Goal: Task Accomplishment & Management: Use online tool/utility

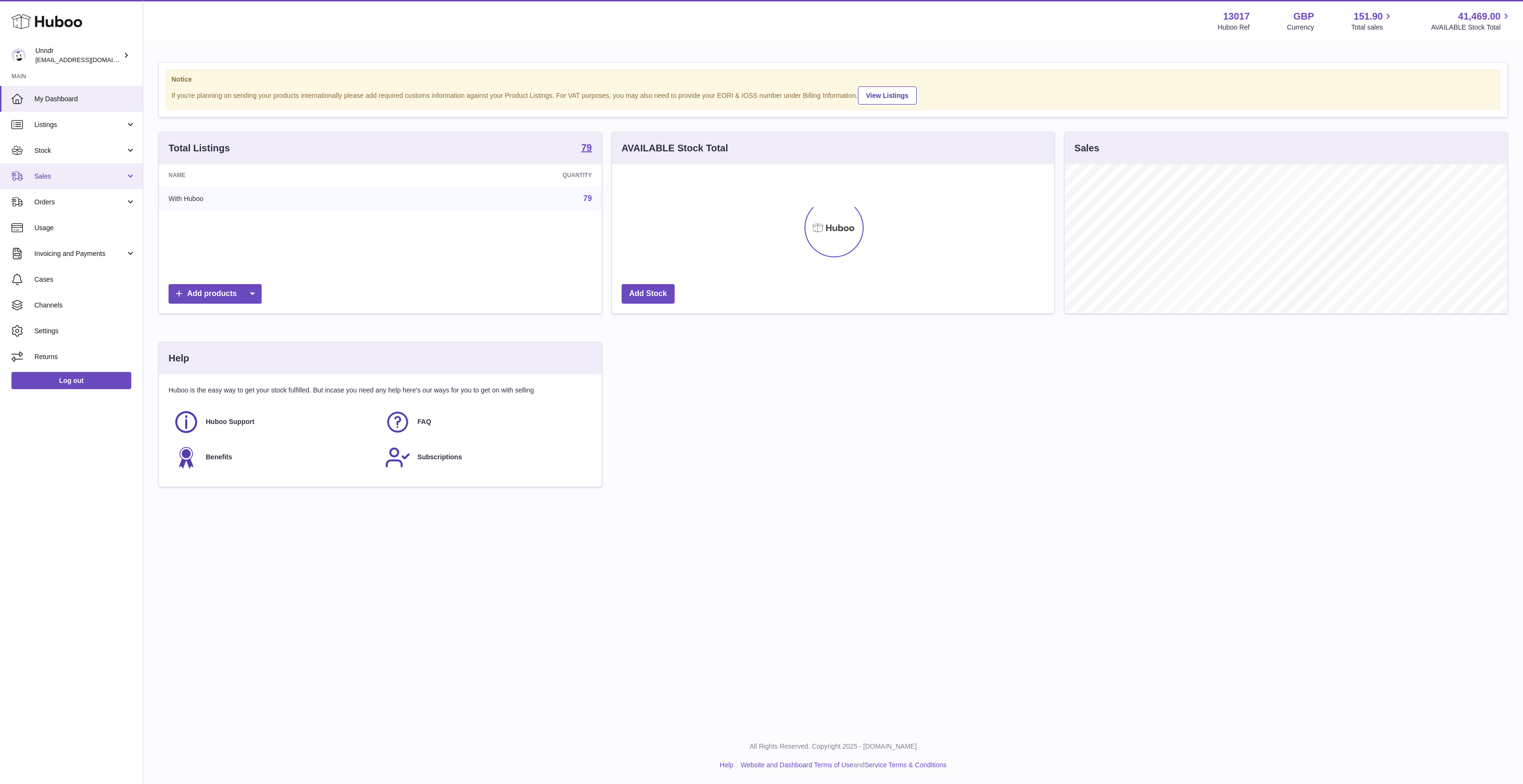
scroll to position [148, 442]
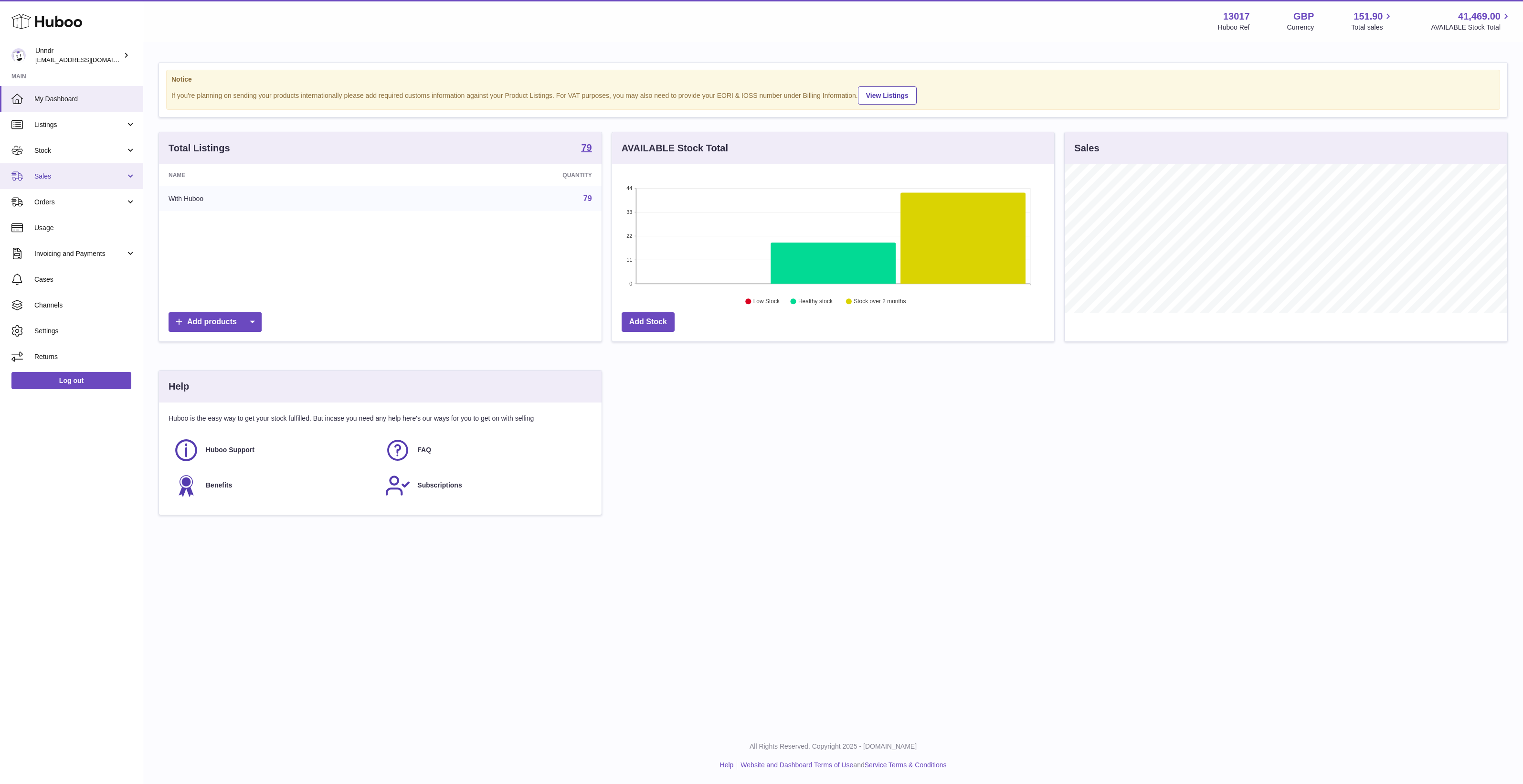
click at [75, 185] on link "Sales" at bounding box center [71, 176] width 143 height 26
click at [78, 188] on link "Sales" at bounding box center [71, 176] width 143 height 26
click at [80, 206] on span "Orders" at bounding box center [80, 202] width 91 height 9
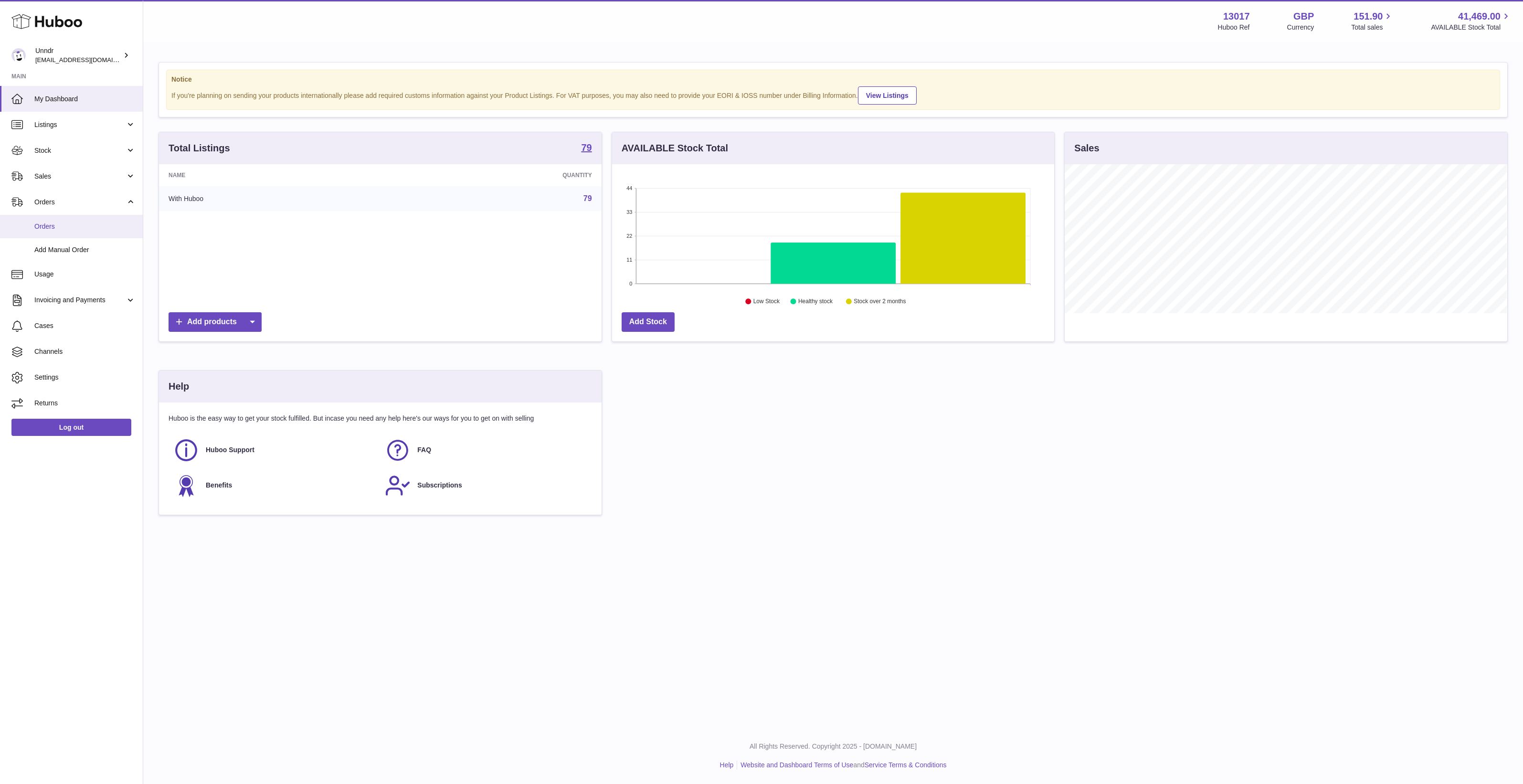
click at [80, 225] on span "Orders" at bounding box center [85, 226] width 101 height 9
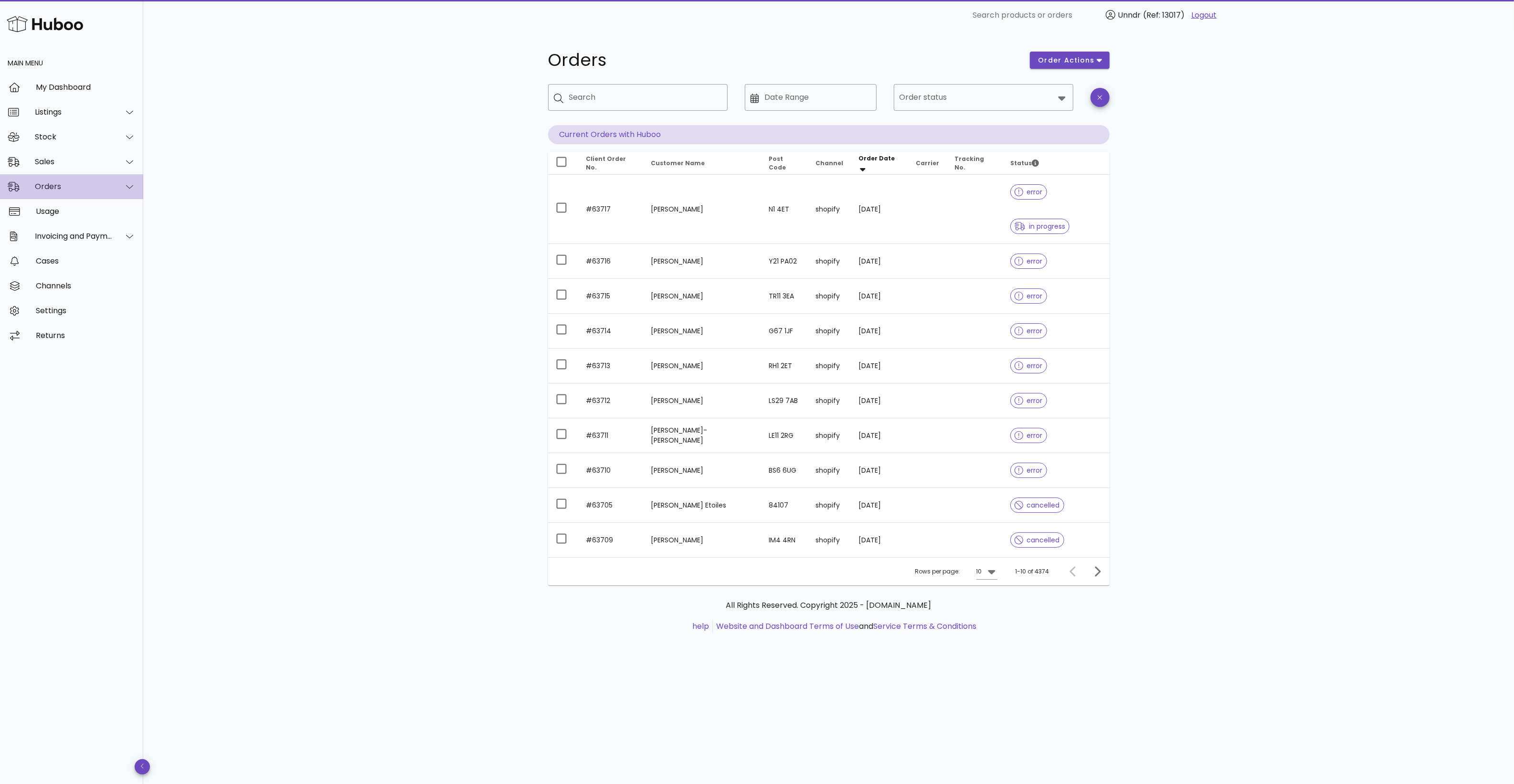
click at [73, 195] on div "Orders" at bounding box center [71, 186] width 143 height 25
click at [83, 227] on div "Add Manual Order" at bounding box center [85, 233] width 101 height 20
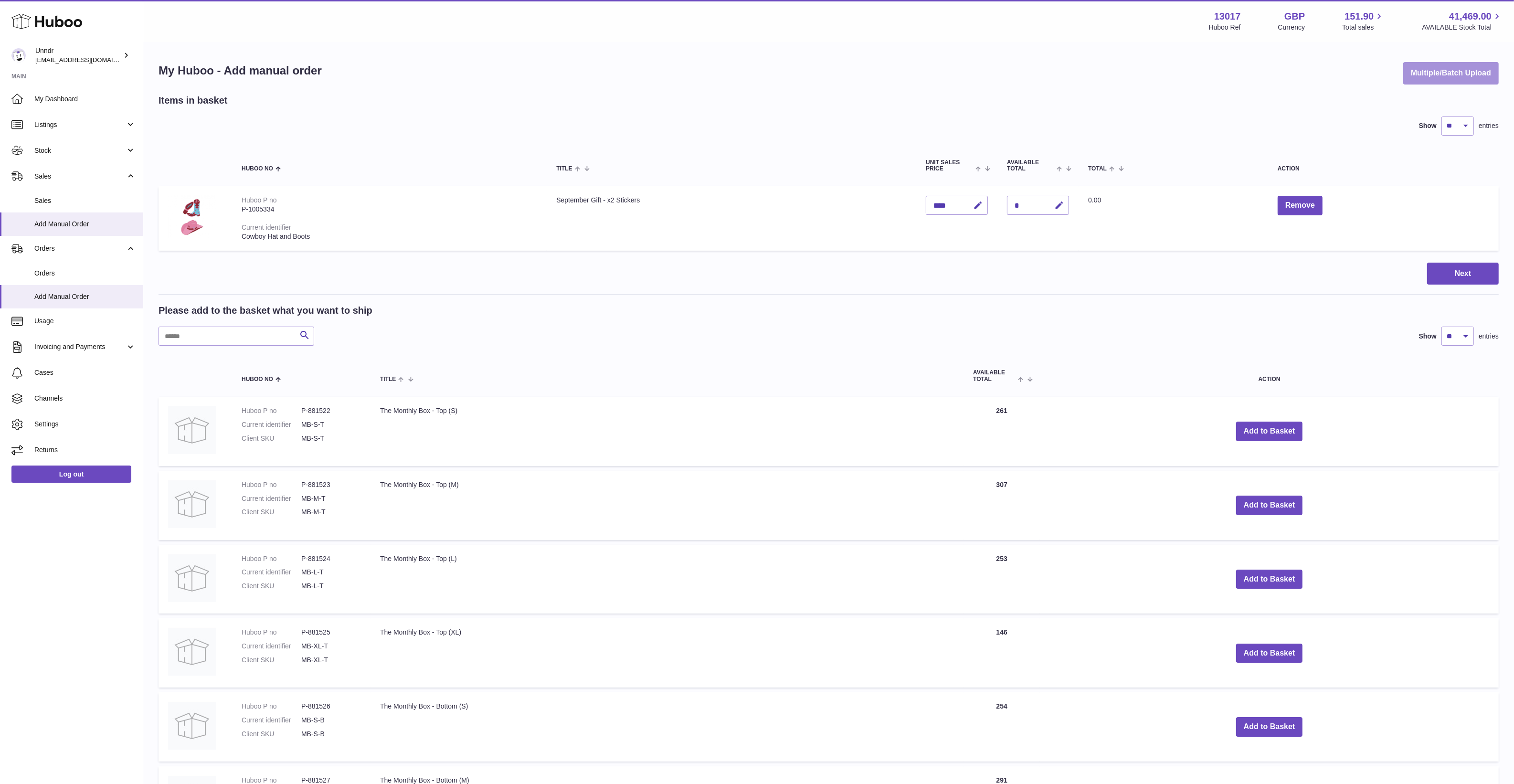
click at [1421, 75] on button "Multiple/Batch Upload" at bounding box center [1451, 73] width 95 height 22
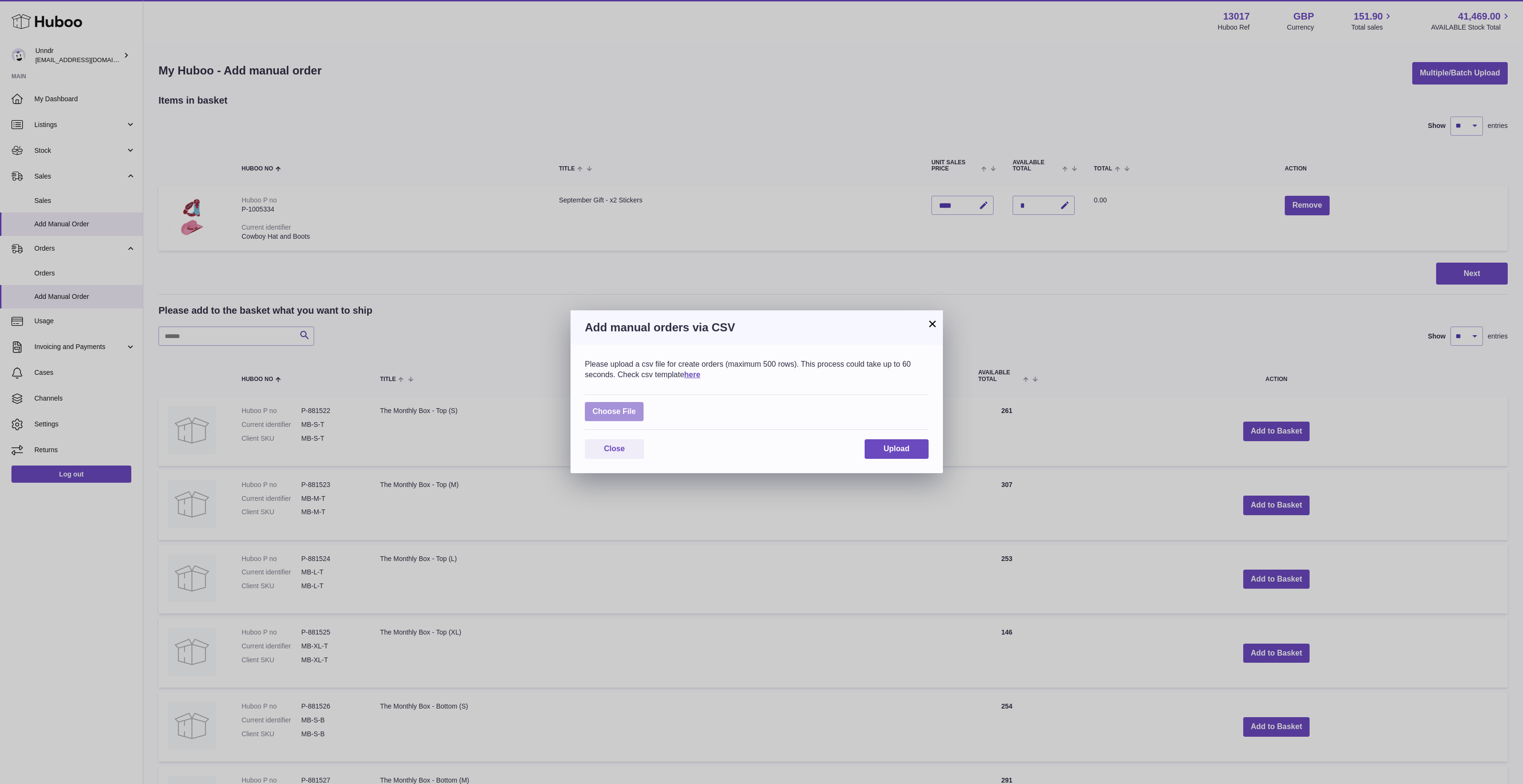
click at [636, 404] on label at bounding box center [614, 411] width 59 height 20
click at [636, 407] on input "file" at bounding box center [636, 407] width 1 height 1
type input "**********"
click at [901, 456] on span "Upload" at bounding box center [896, 454] width 26 height 8
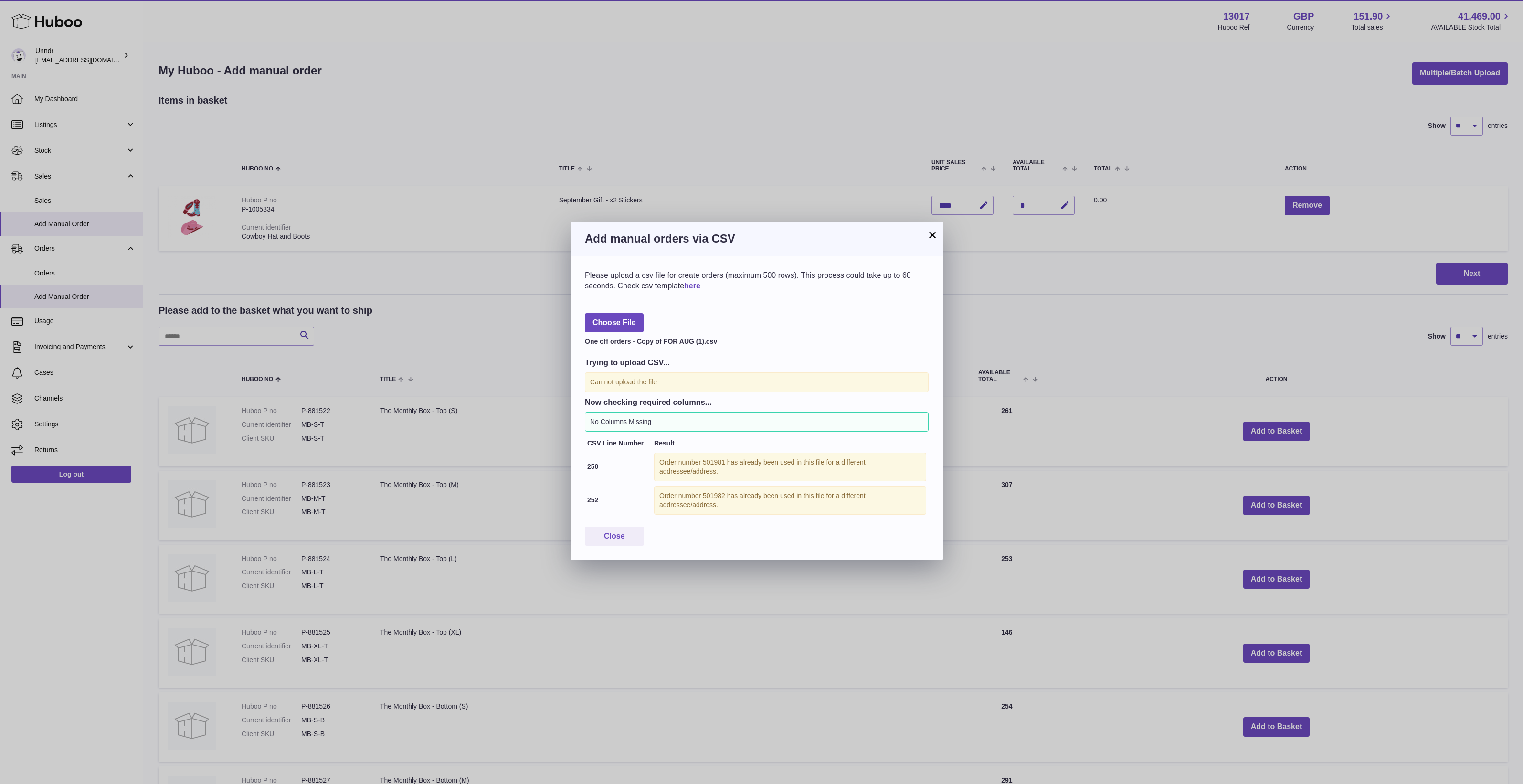
click at [750, 498] on div "Order number 501982 has already been used in this file for a different addresse…" at bounding box center [790, 500] width 272 height 29
drag, startPoint x: 750, startPoint y: 498, endPoint x: 726, endPoint y: 501, distance: 24.2
click at [726, 501] on div "Order number 501982 has already been used in this file for a different addresse…" at bounding box center [790, 500] width 272 height 29
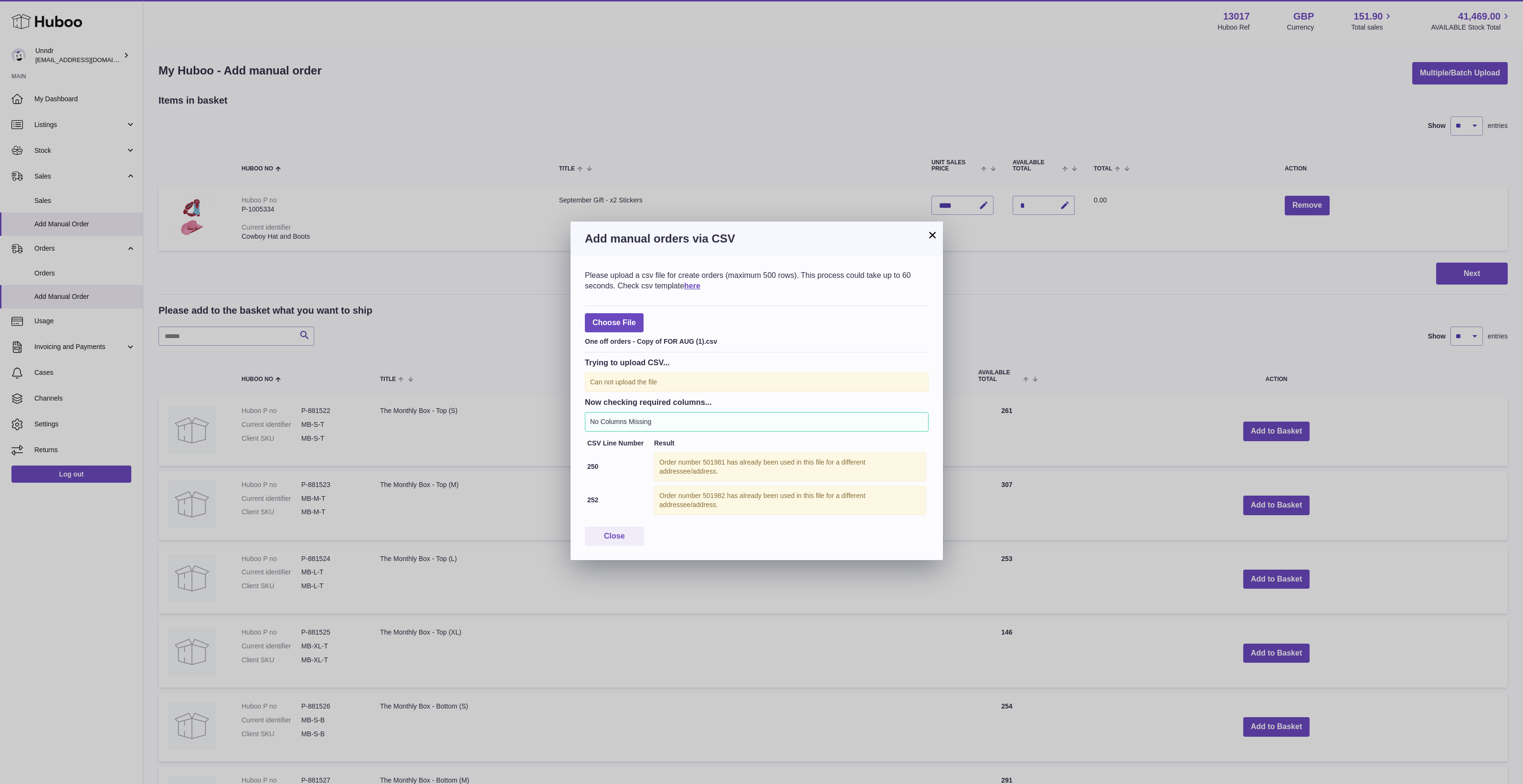
click at [736, 474] on div "Order number 501981 has already been used in this file for a different addresse…" at bounding box center [790, 467] width 272 height 29
click at [722, 463] on div "Order number 501981 has already been used in this file for a different addresse…" at bounding box center [790, 467] width 272 height 29
copy div "501981"
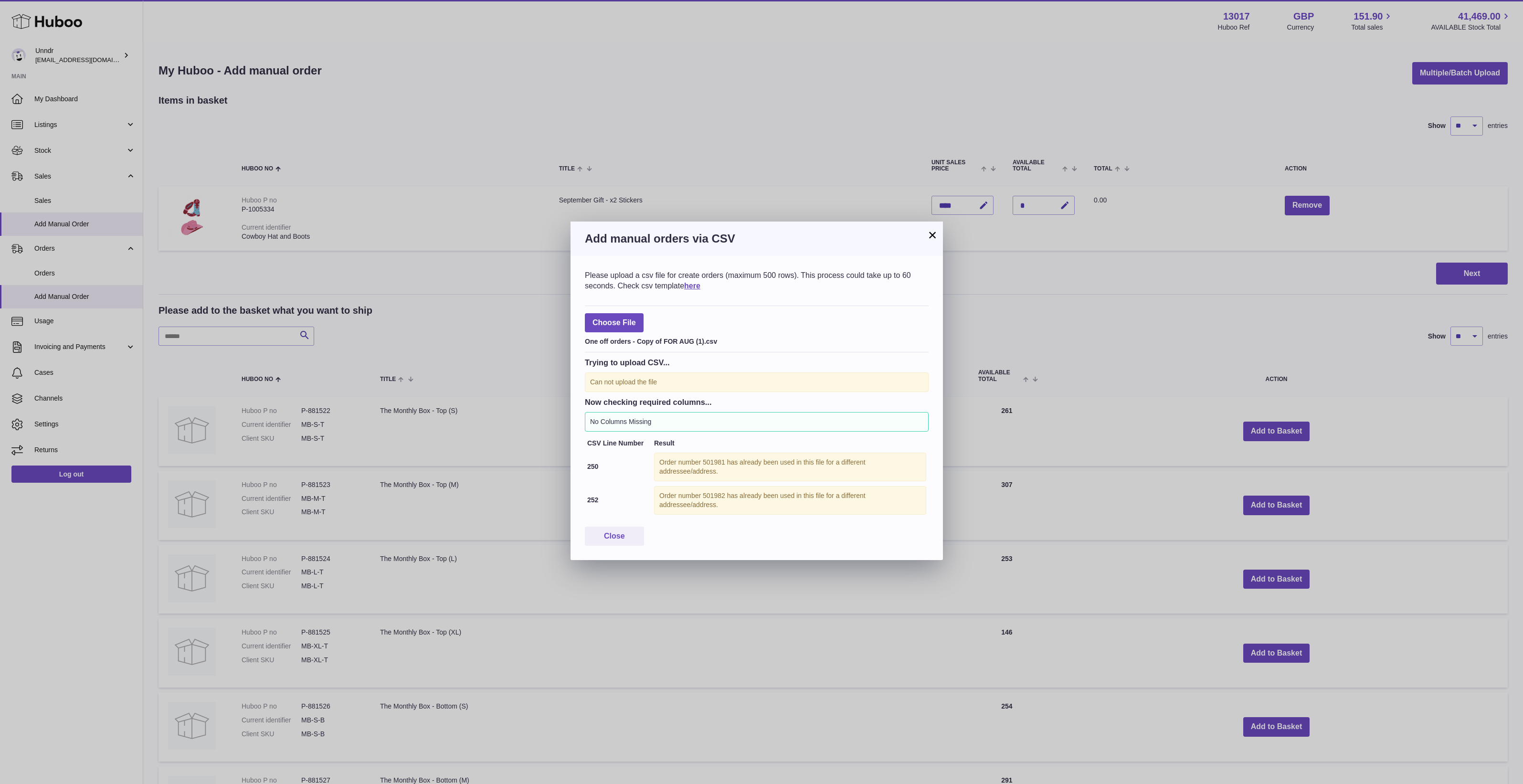
click at [610, 272] on div "Please upload a csv file for create orders (maximum 500 rows). This process cou…" at bounding box center [756, 280] width 344 height 20
drag, startPoint x: 932, startPoint y: 228, endPoint x: 567, endPoint y: 135, distance: 376.7
click at [930, 229] on button "×" at bounding box center [932, 235] width 11 height 11
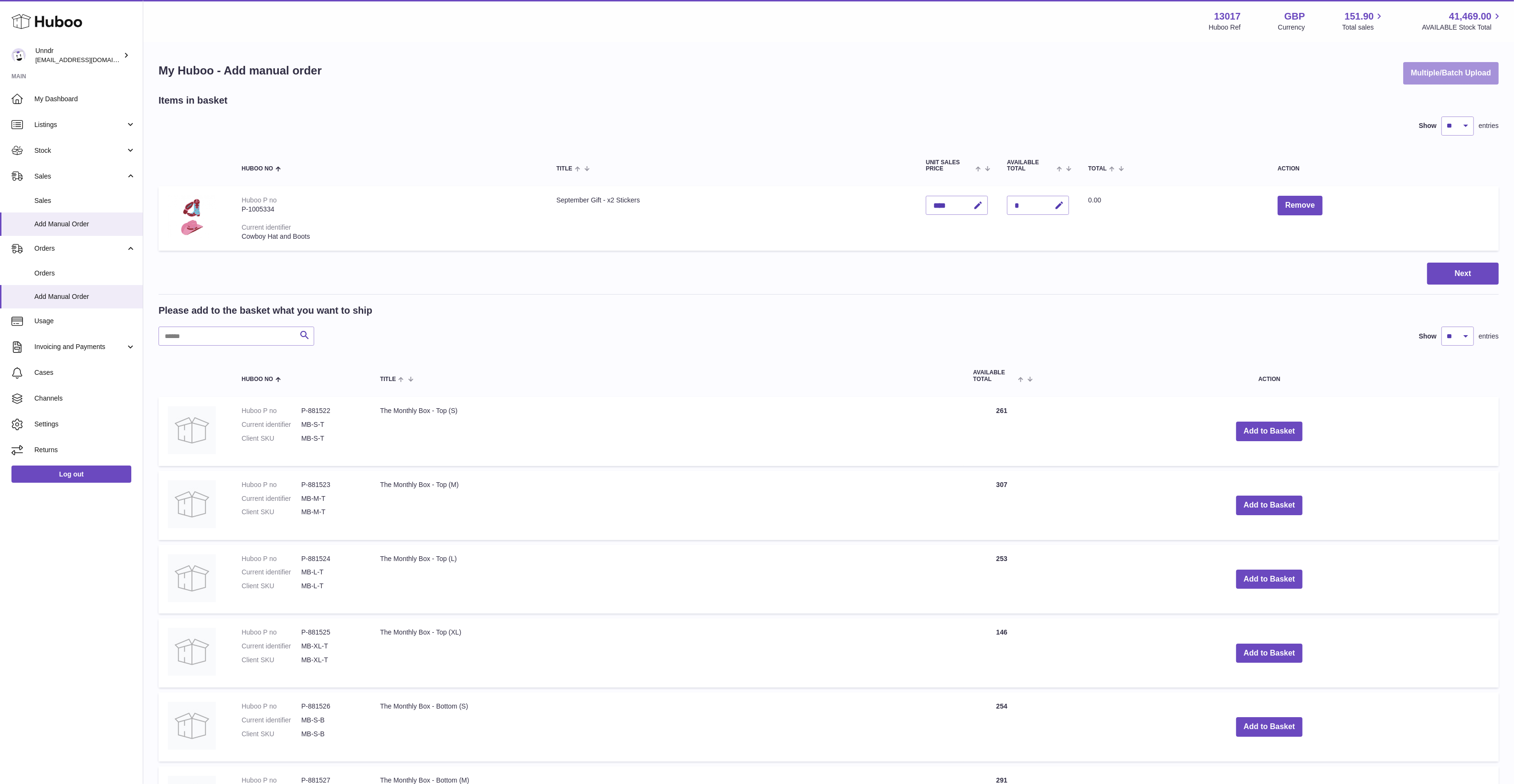
click at [1426, 72] on button "Multiple/Batch Upload" at bounding box center [1451, 73] width 95 height 22
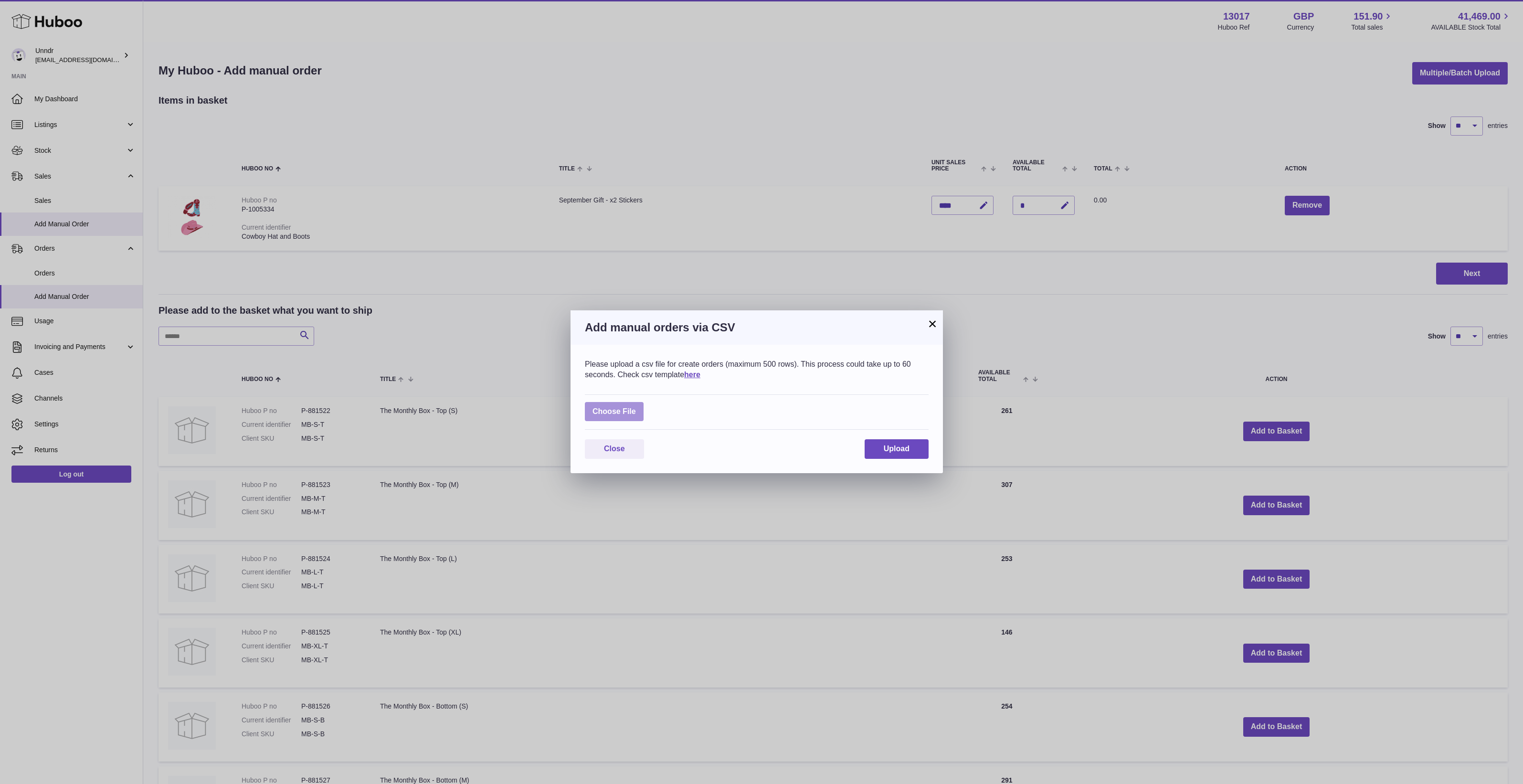
click at [617, 414] on label at bounding box center [614, 411] width 59 height 20
click at [636, 407] on input "file" at bounding box center [636, 407] width 1 height 1
type input "**********"
click at [903, 455] on span "Upload" at bounding box center [896, 454] width 26 height 8
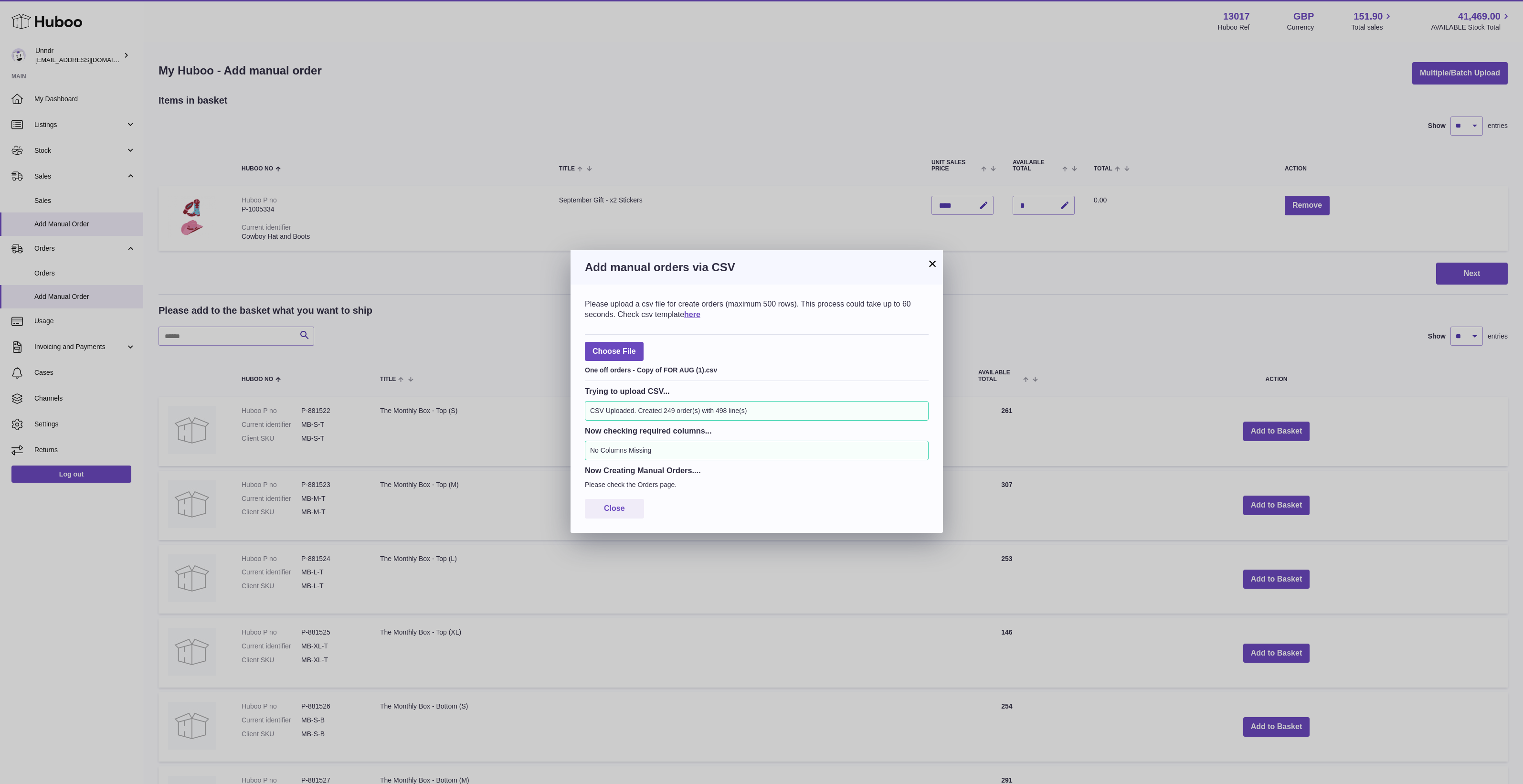
click at [929, 262] on button "×" at bounding box center [932, 263] width 11 height 11
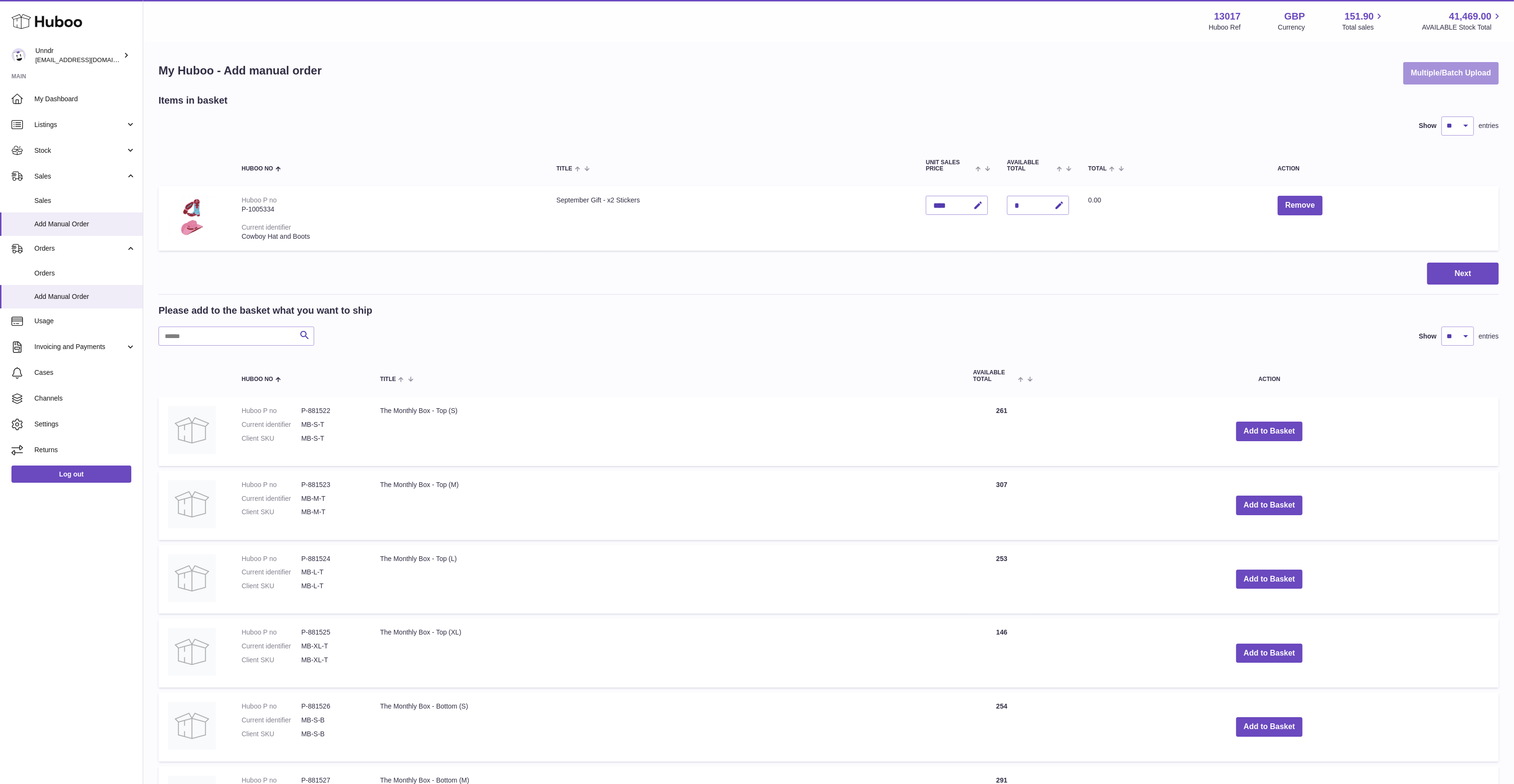
click at [1432, 74] on button "Multiple/Batch Upload" at bounding box center [1451, 73] width 95 height 22
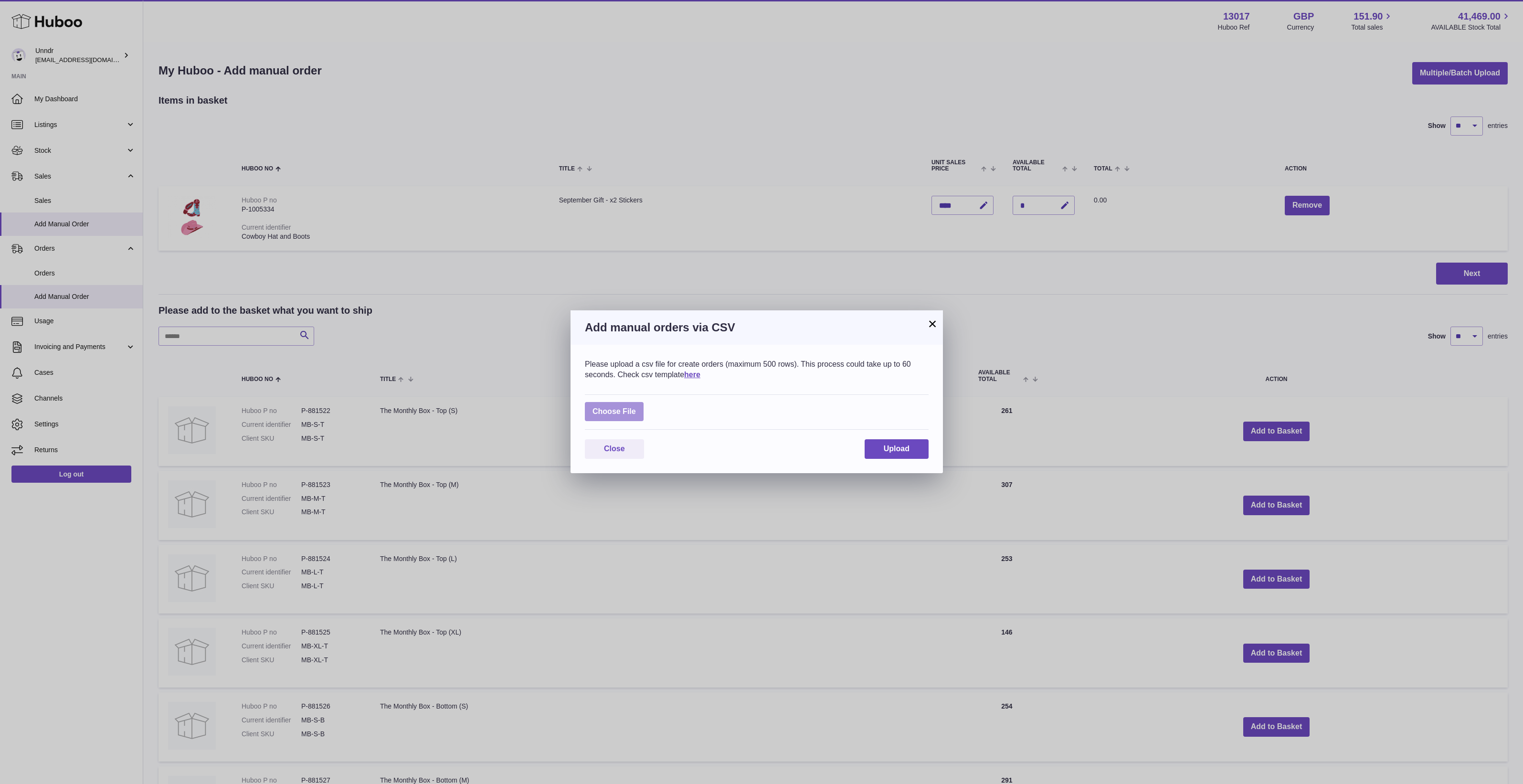
click at [623, 411] on label at bounding box center [614, 411] width 59 height 20
click at [636, 407] on input "file" at bounding box center [636, 407] width 1 height 1
type input "**********"
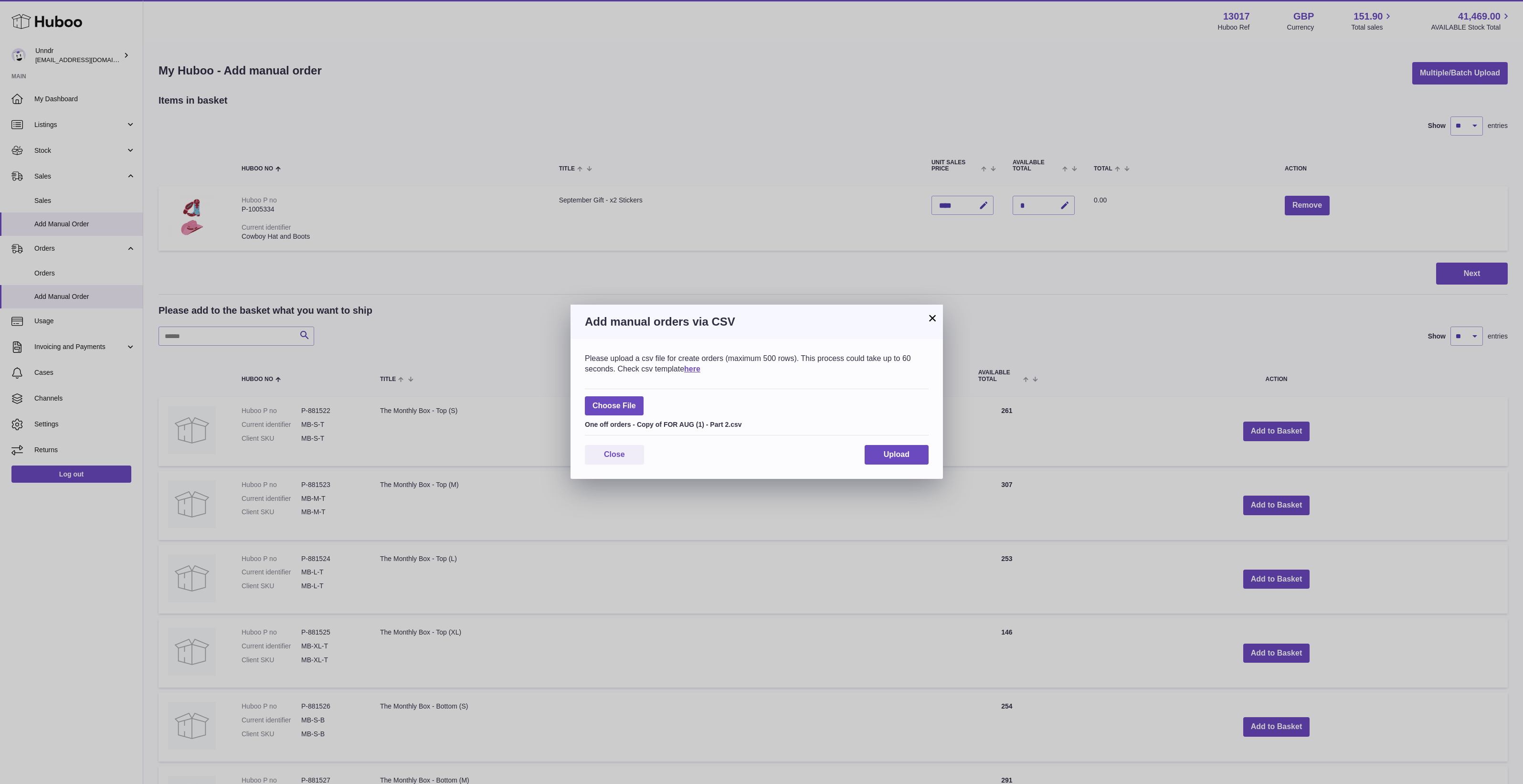
click at [881, 442] on div "Please upload a csv file for create orders (maximum 500 rows). This process cou…" at bounding box center [756, 408] width 373 height 140
click at [887, 456] on span "Upload" at bounding box center [896, 454] width 26 height 8
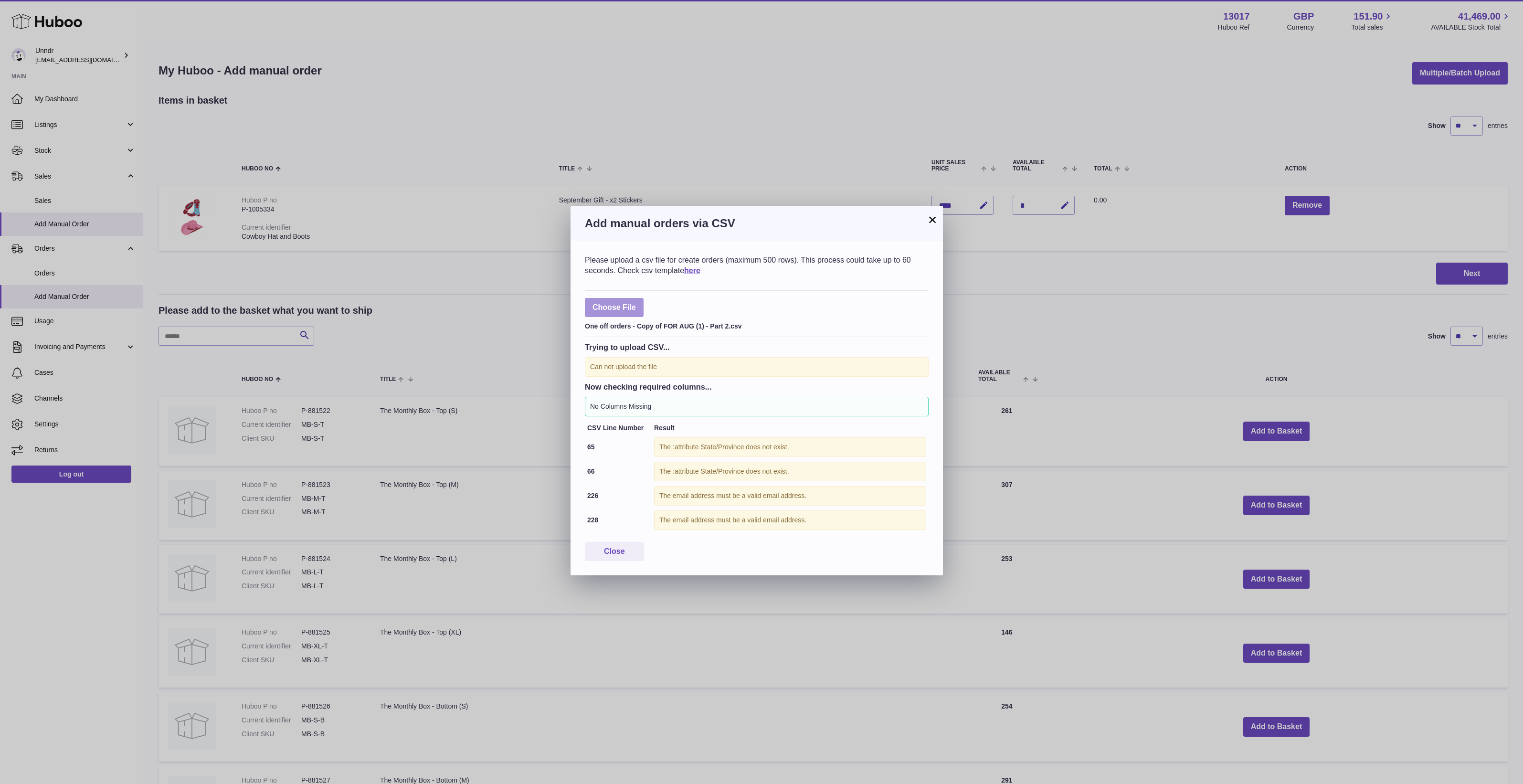
click at [606, 299] on label at bounding box center [614, 308] width 59 height 20
click at [636, 303] on input "file" at bounding box center [636, 303] width 1 height 1
type input "**********"
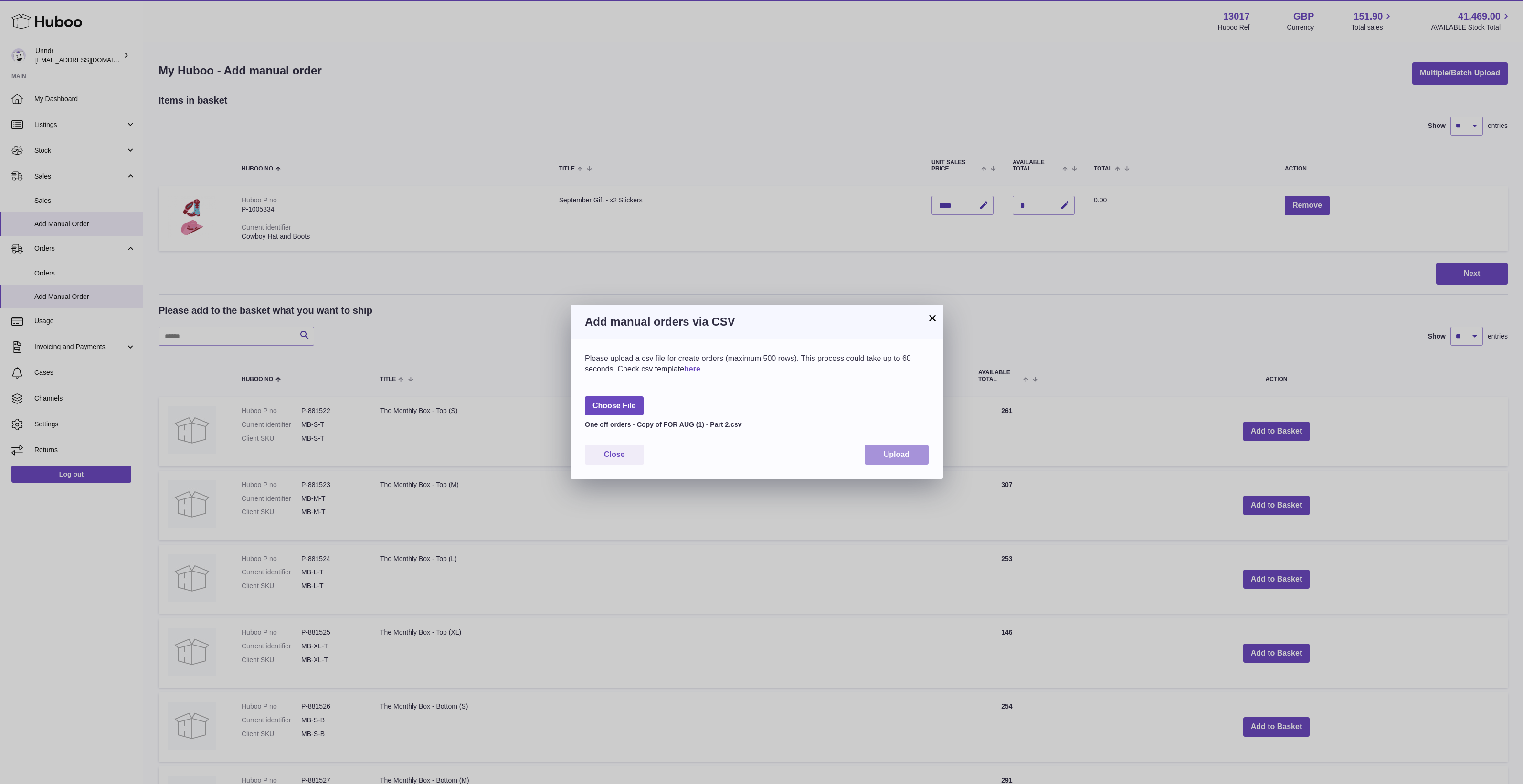
click at [924, 458] on button "Upload" at bounding box center [896, 455] width 64 height 20
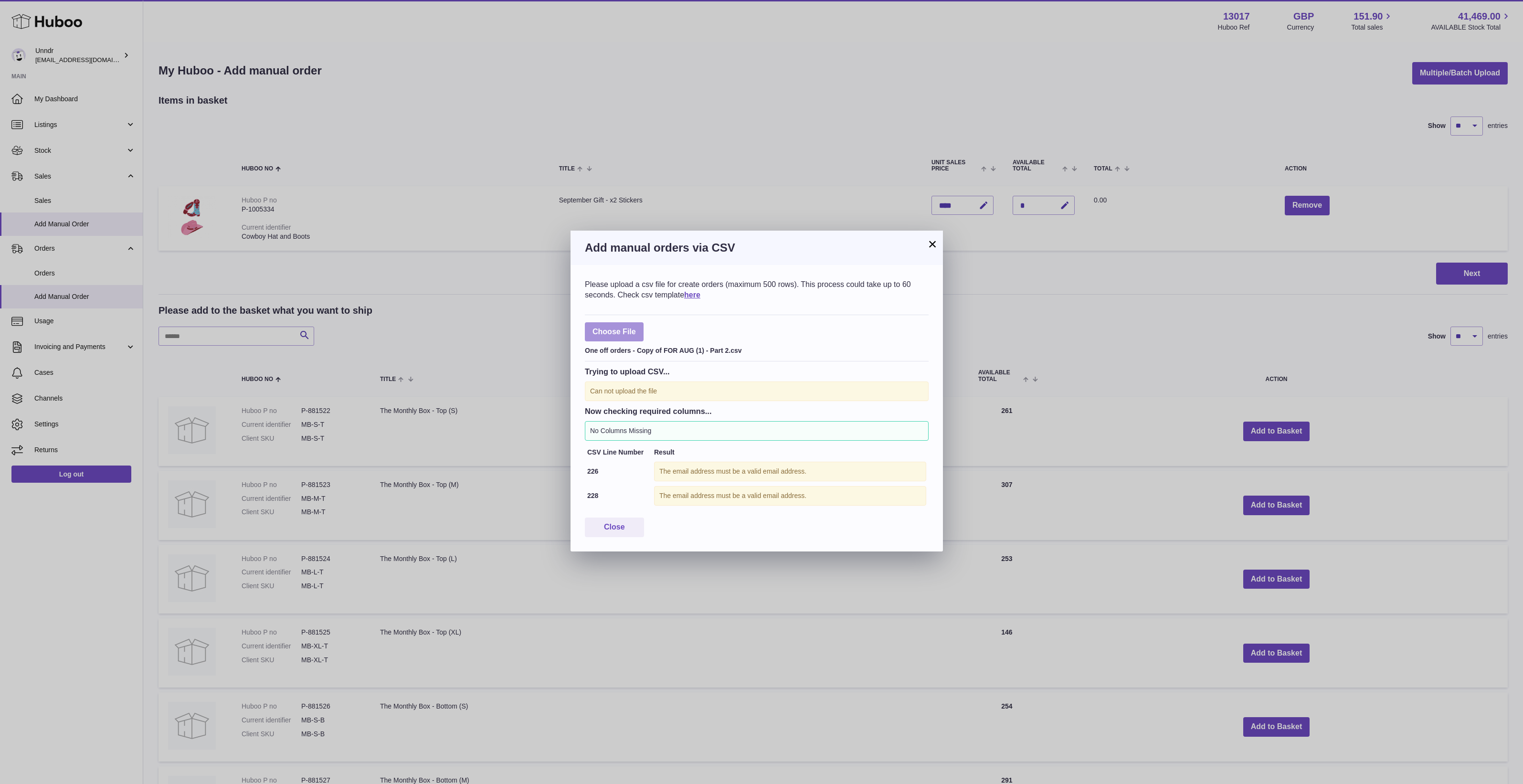
click at [600, 333] on label at bounding box center [614, 332] width 59 height 20
click at [636, 328] on input "file" at bounding box center [636, 327] width 1 height 1
click at [615, 322] on label at bounding box center [614, 332] width 59 height 20
click at [636, 327] on input "file" at bounding box center [636, 327] width 1 height 1
type input "**********"
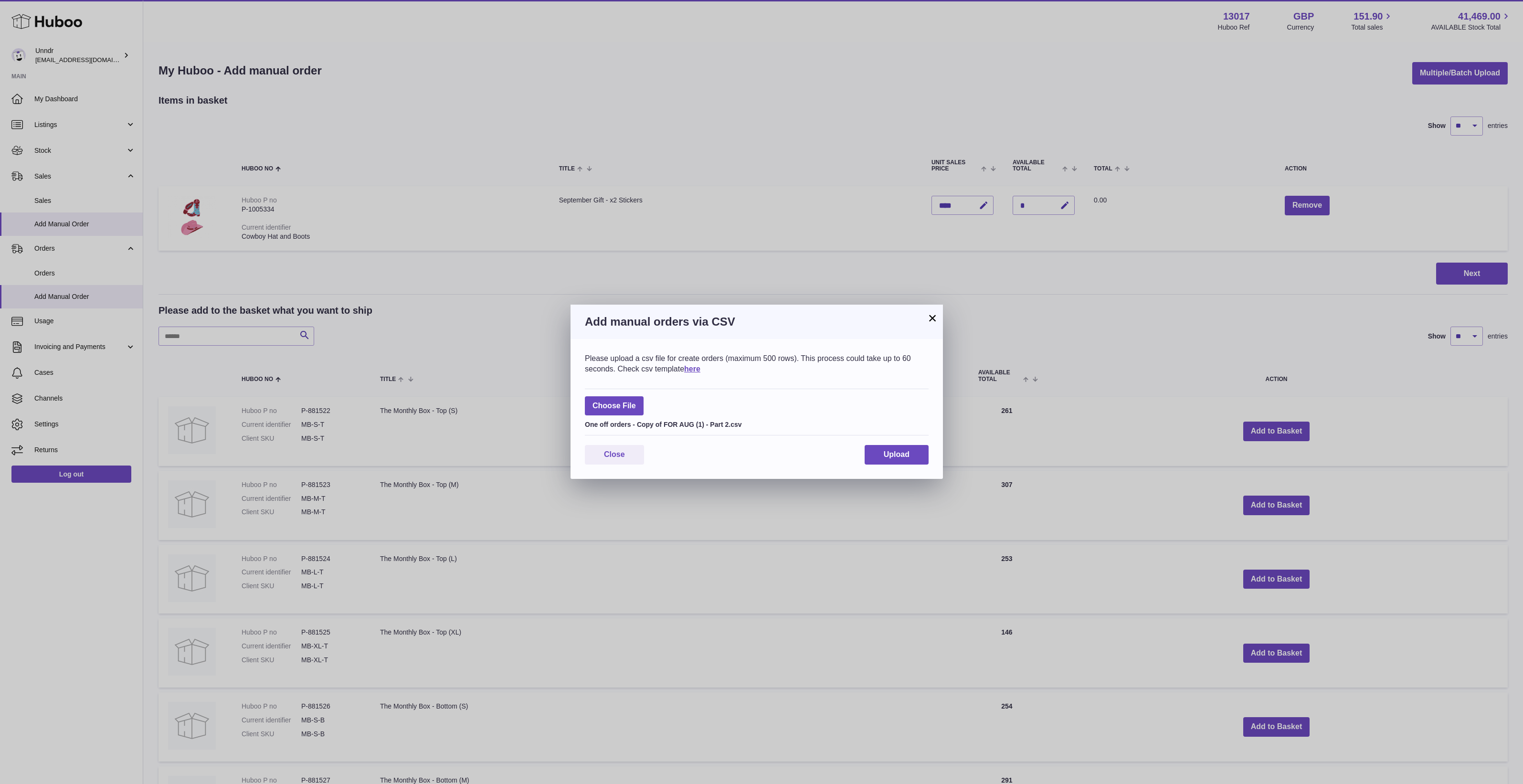
click at [922, 436] on div "Please upload a csv file for create orders (maximum 500 rows). This process cou…" at bounding box center [756, 408] width 373 height 140
click at [915, 452] on button "Upload" at bounding box center [896, 455] width 64 height 20
